Goal: Task Accomplishment & Management: Manage account settings

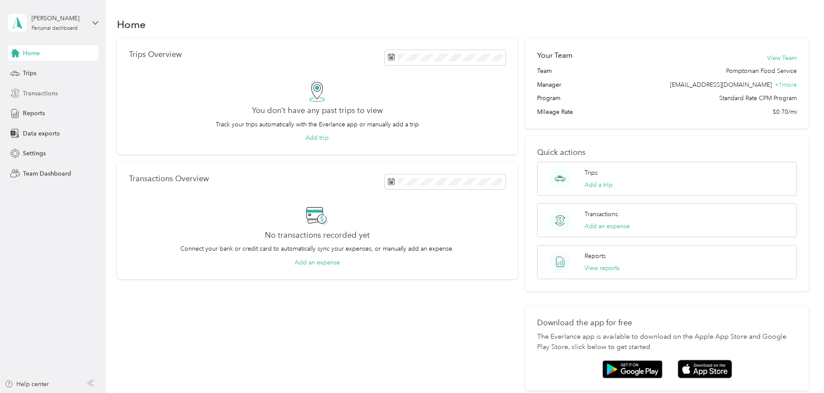
click at [41, 91] on span "Transactions" at bounding box center [40, 93] width 35 height 9
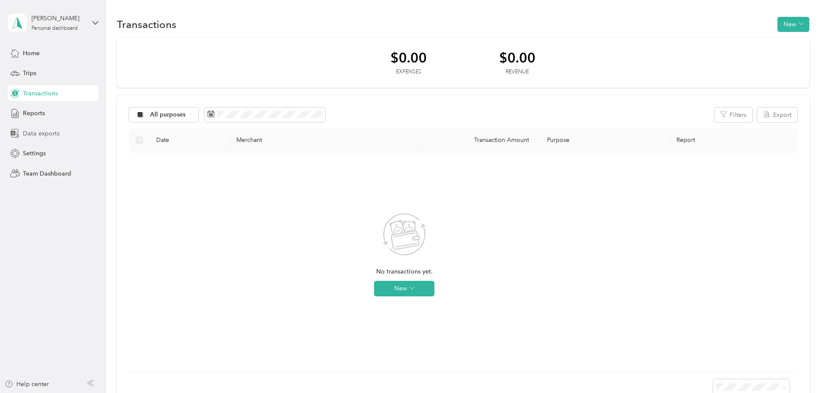
click at [37, 135] on span "Data exports" at bounding box center [41, 133] width 37 height 9
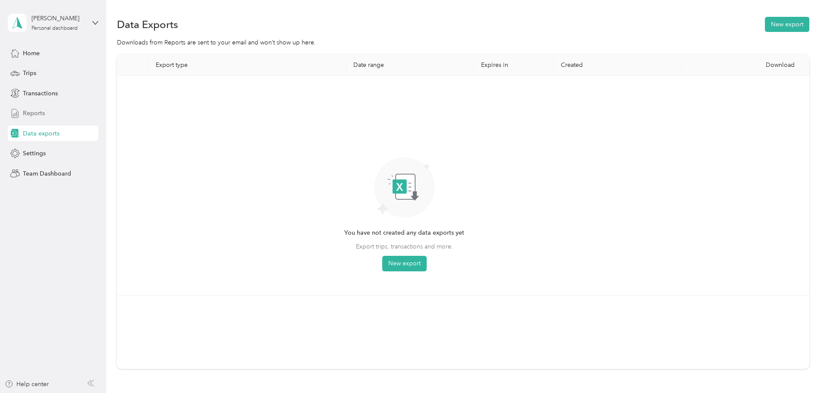
click at [34, 114] on span "Reports" at bounding box center [34, 113] width 22 height 9
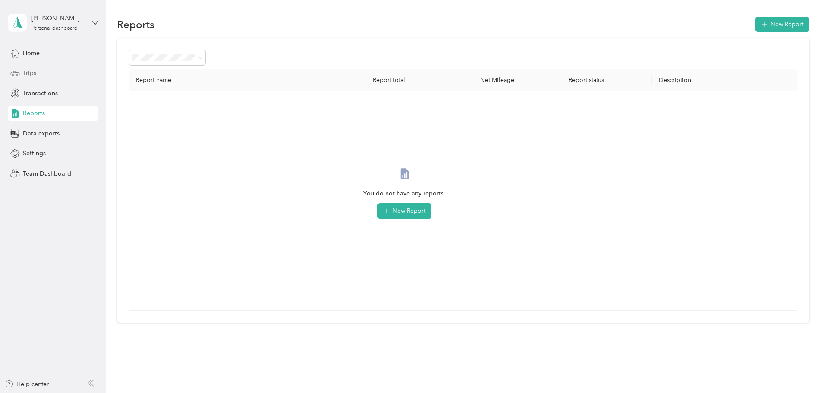
click at [33, 74] on span "Trips" at bounding box center [29, 73] width 13 height 9
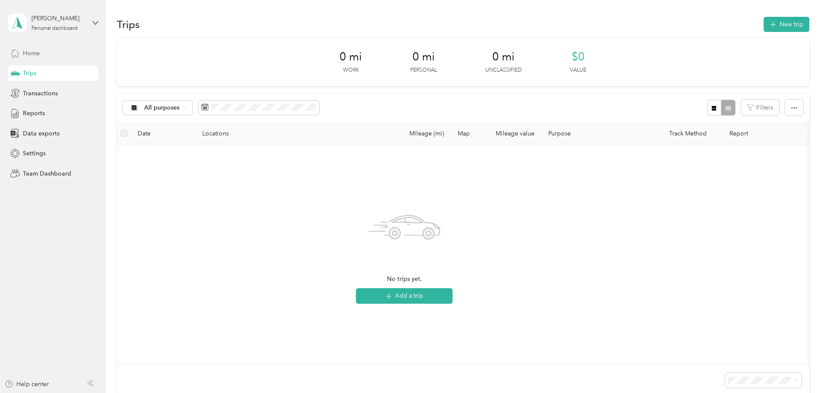
click at [36, 52] on span "Home" at bounding box center [31, 53] width 17 height 9
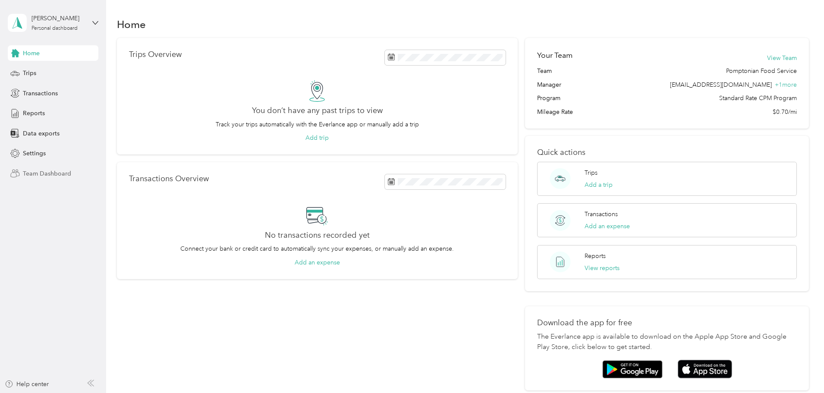
click at [49, 174] on span "Team Dashboard" at bounding box center [47, 173] width 48 height 9
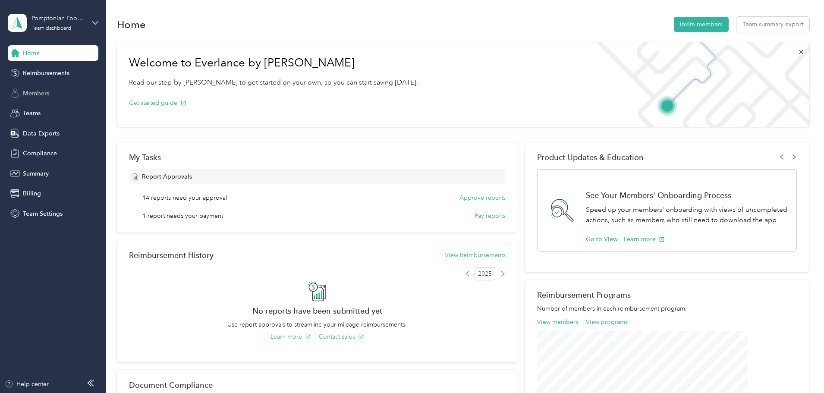
click at [44, 96] on span "Members" at bounding box center [36, 93] width 26 height 9
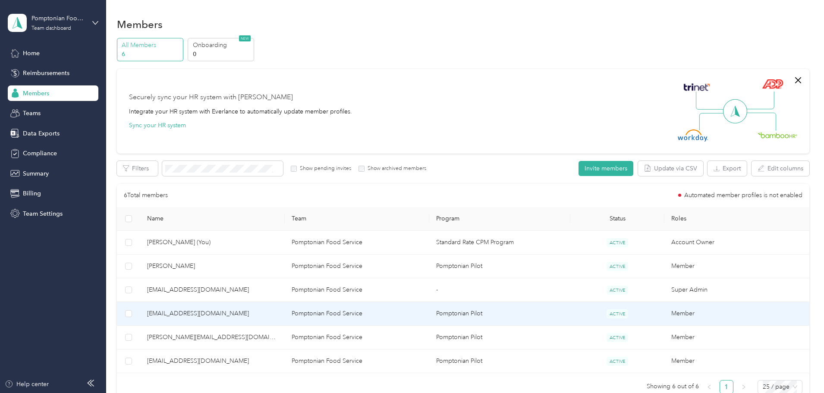
click at [386, 315] on td "Pomptonian Food Service" at bounding box center [357, 314] width 145 height 24
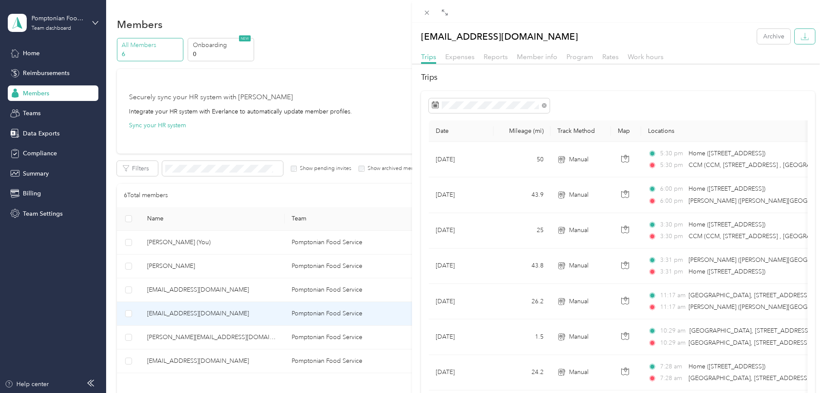
click at [801, 39] on icon "button" at bounding box center [805, 36] width 8 height 8
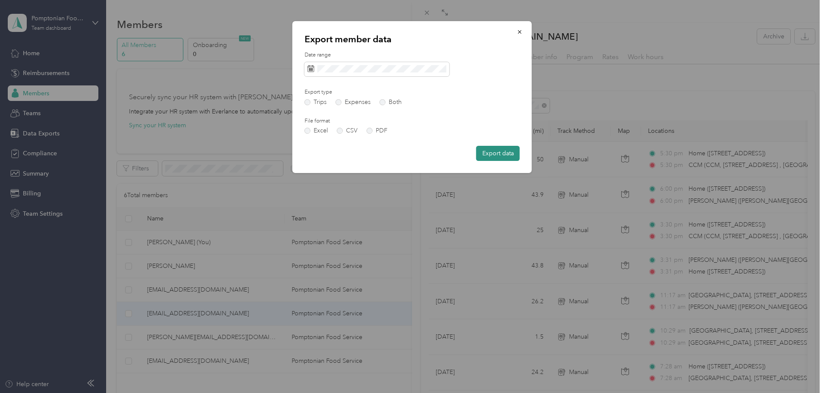
click at [498, 156] on button "Export data" at bounding box center [498, 153] width 44 height 15
